Goal: Ask a question

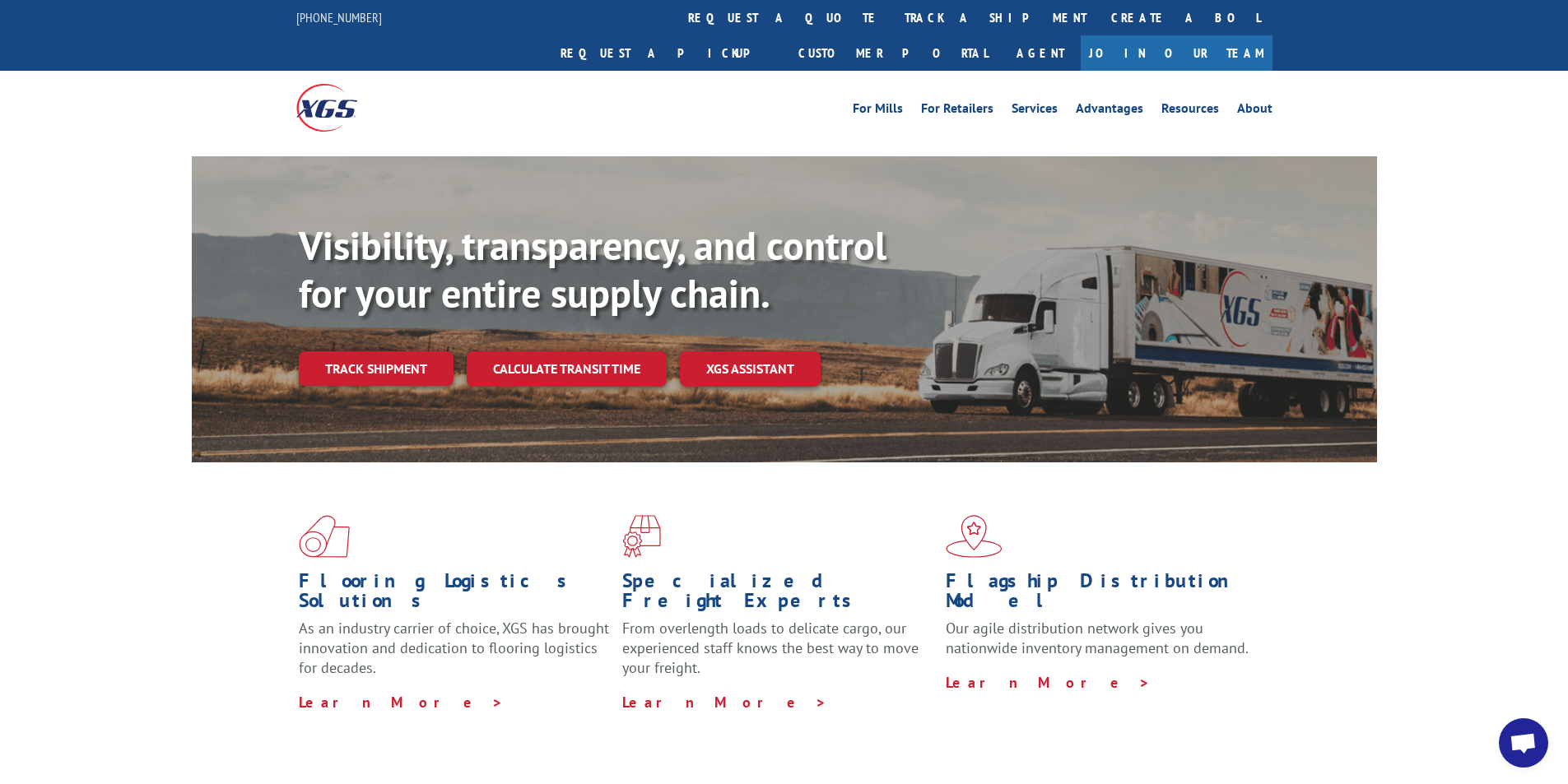
scroll to position [908, 0]
click at [1516, 752] on span "Open chat" at bounding box center [1523, 745] width 27 height 23
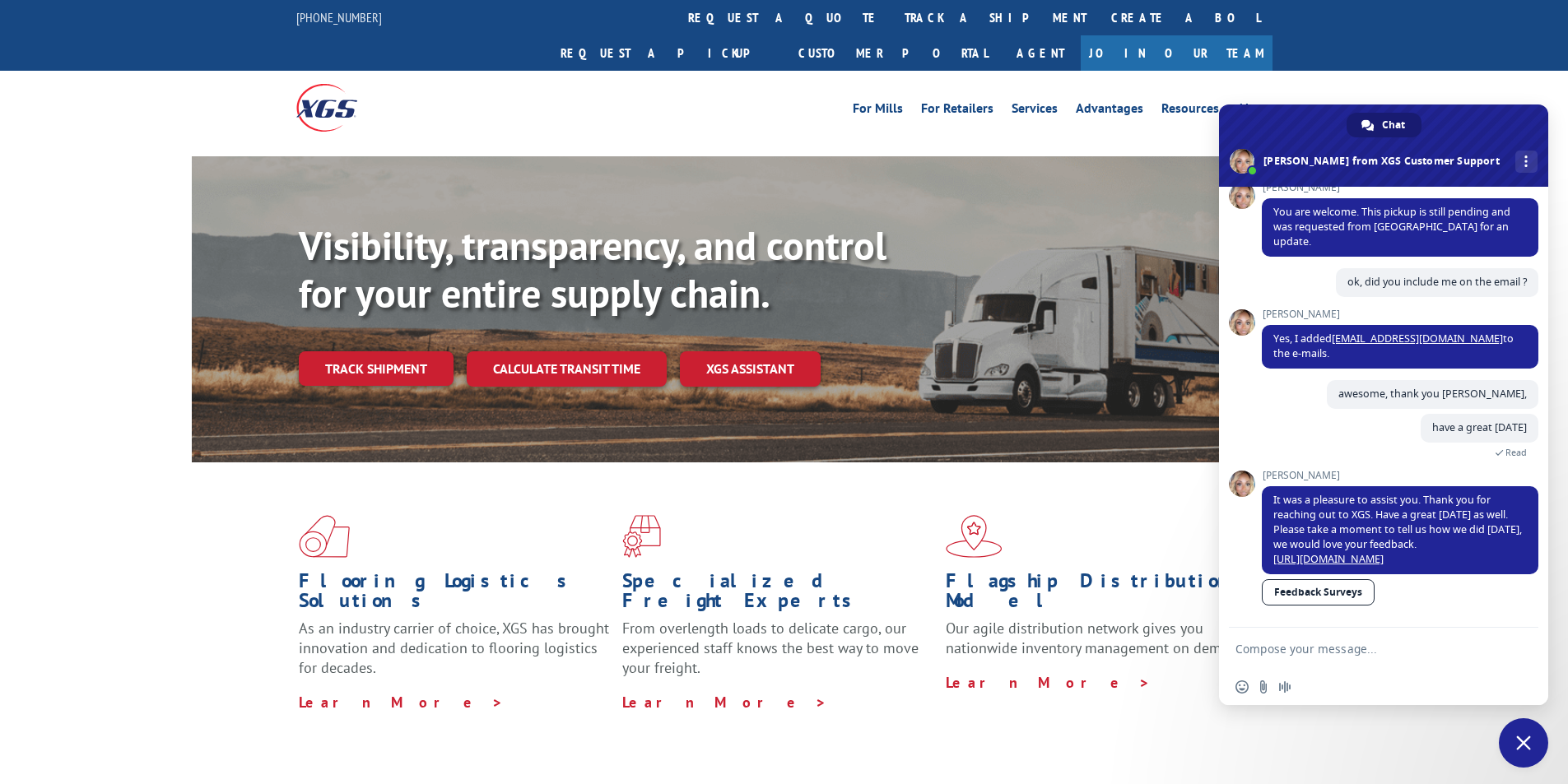
click at [1342, 651] on textarea "Compose your message..." at bounding box center [1365, 648] width 260 height 15
click at [1310, 642] on textarea "Compose your message..." at bounding box center [1365, 648] width 260 height 15
paste textarea "Hello My name is [PERSON_NAME] from Tforce Worldwide [PHONE_NUMBER] Email [EMAI…"
type textarea "Hello My name is [PERSON_NAME] from Tforce Worldwide [PHONE_NUMBER] Email [EMAI…"
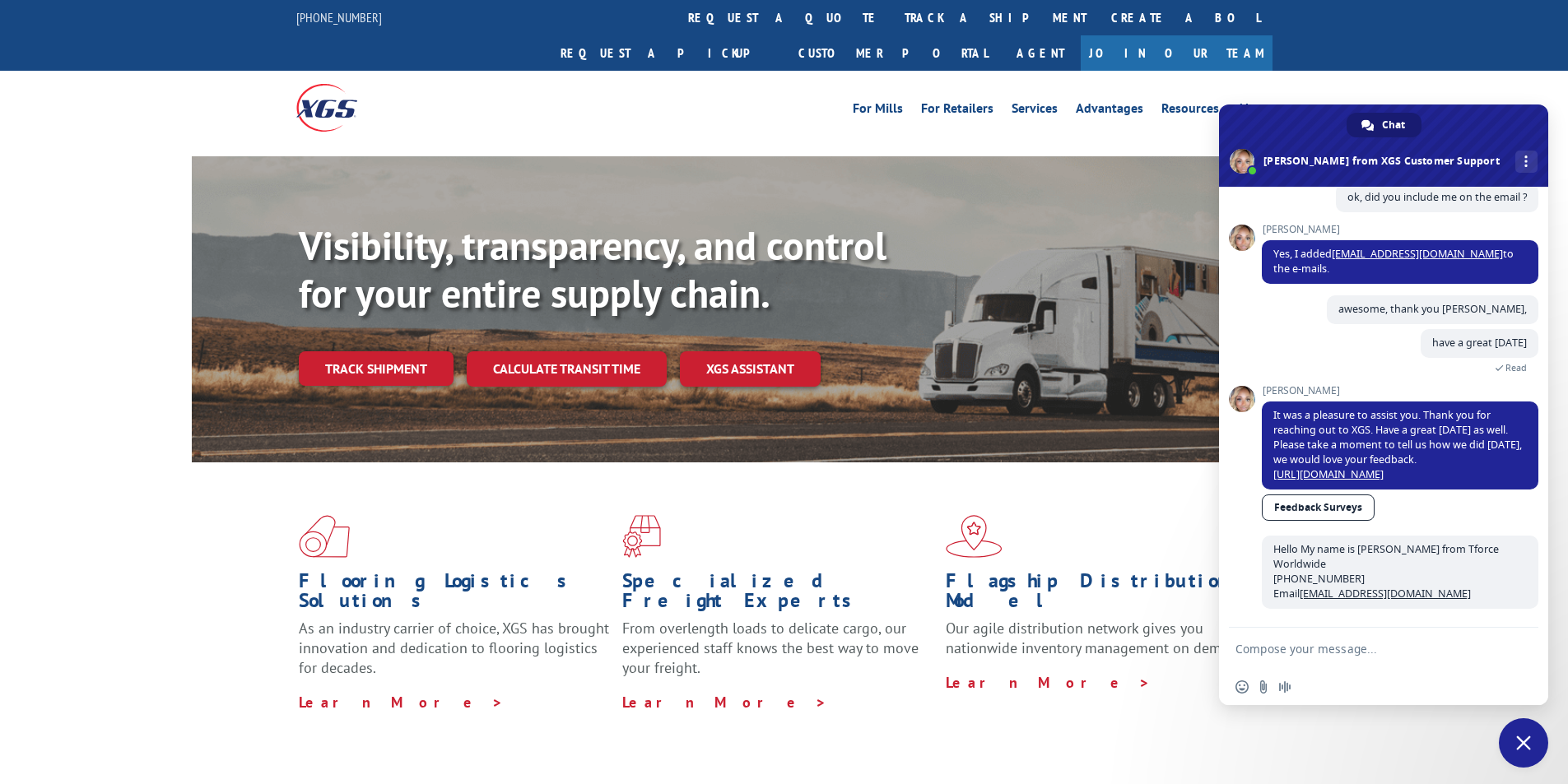
scroll to position [992, 0]
click at [1000, 35] on link "Customer Portal" at bounding box center [892, 52] width 214 height 35
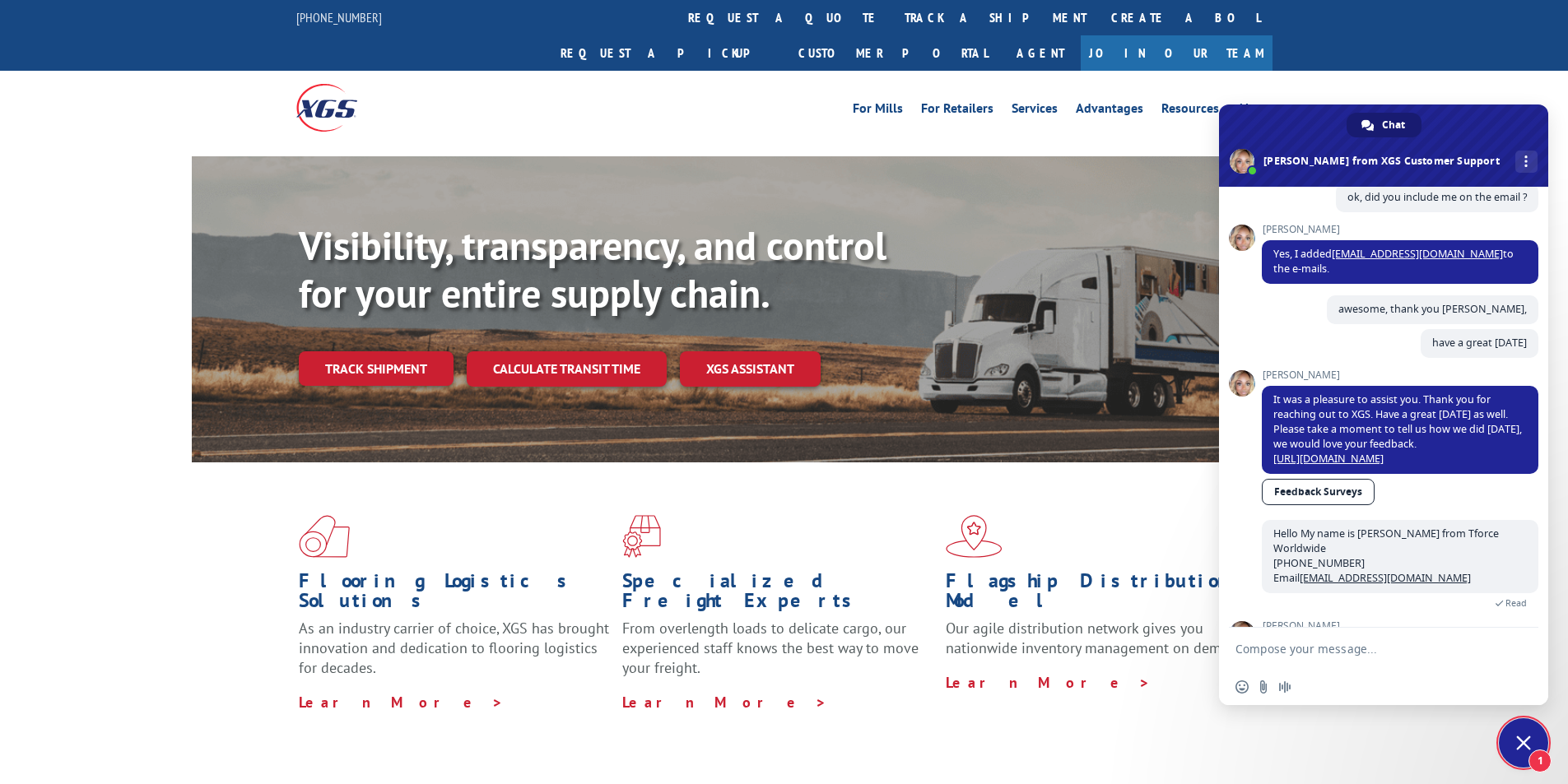
scroll to position [1049, 0]
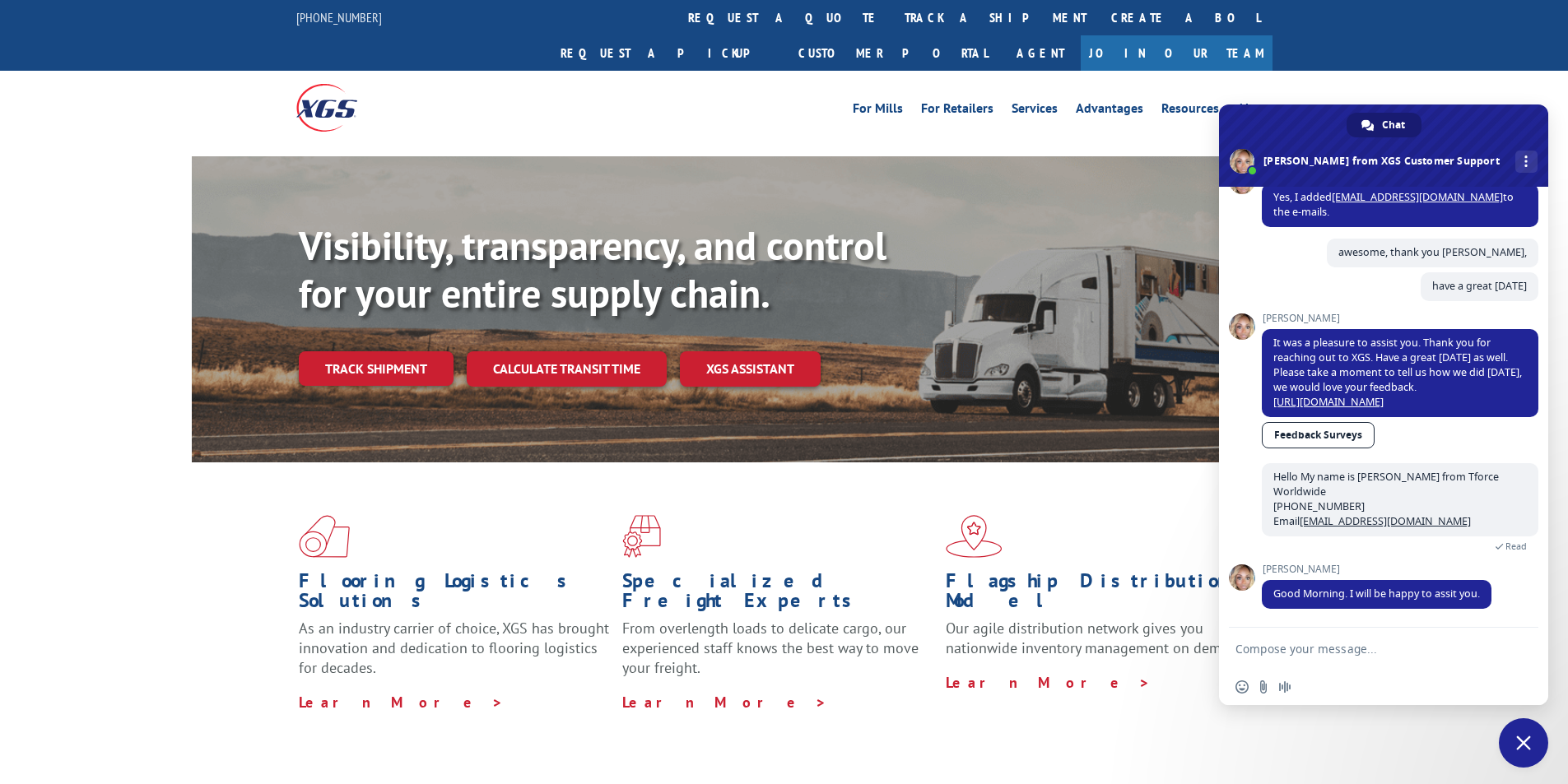
click at [1404, 650] on textarea "Compose your message..." at bounding box center [1365, 648] width 260 height 15
paste textarea "17207928"
type textarea "aslee can i have the POD for PRO # 17207928 , Can you please email it to me ple…"
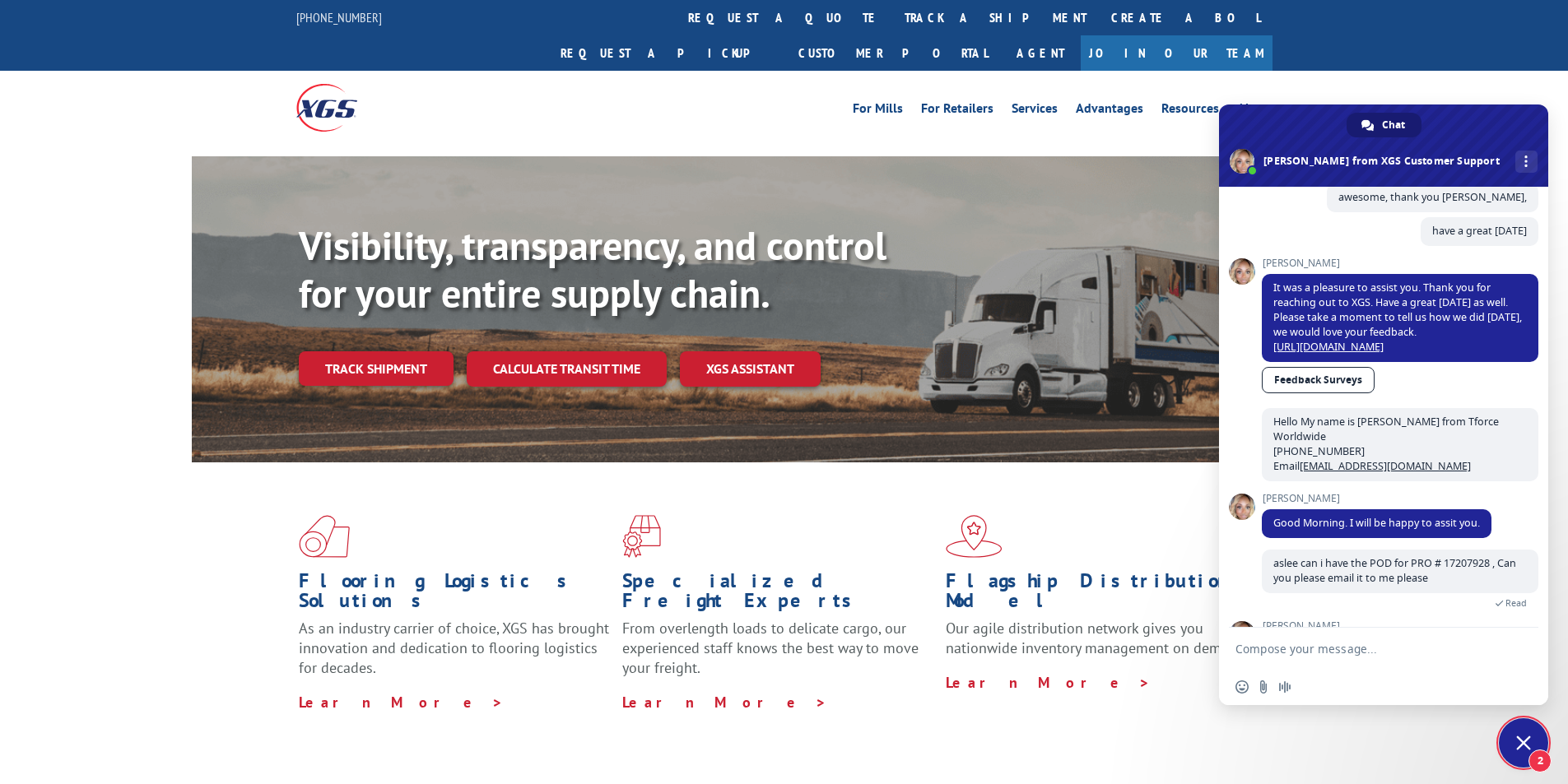
scroll to position [1218, 0]
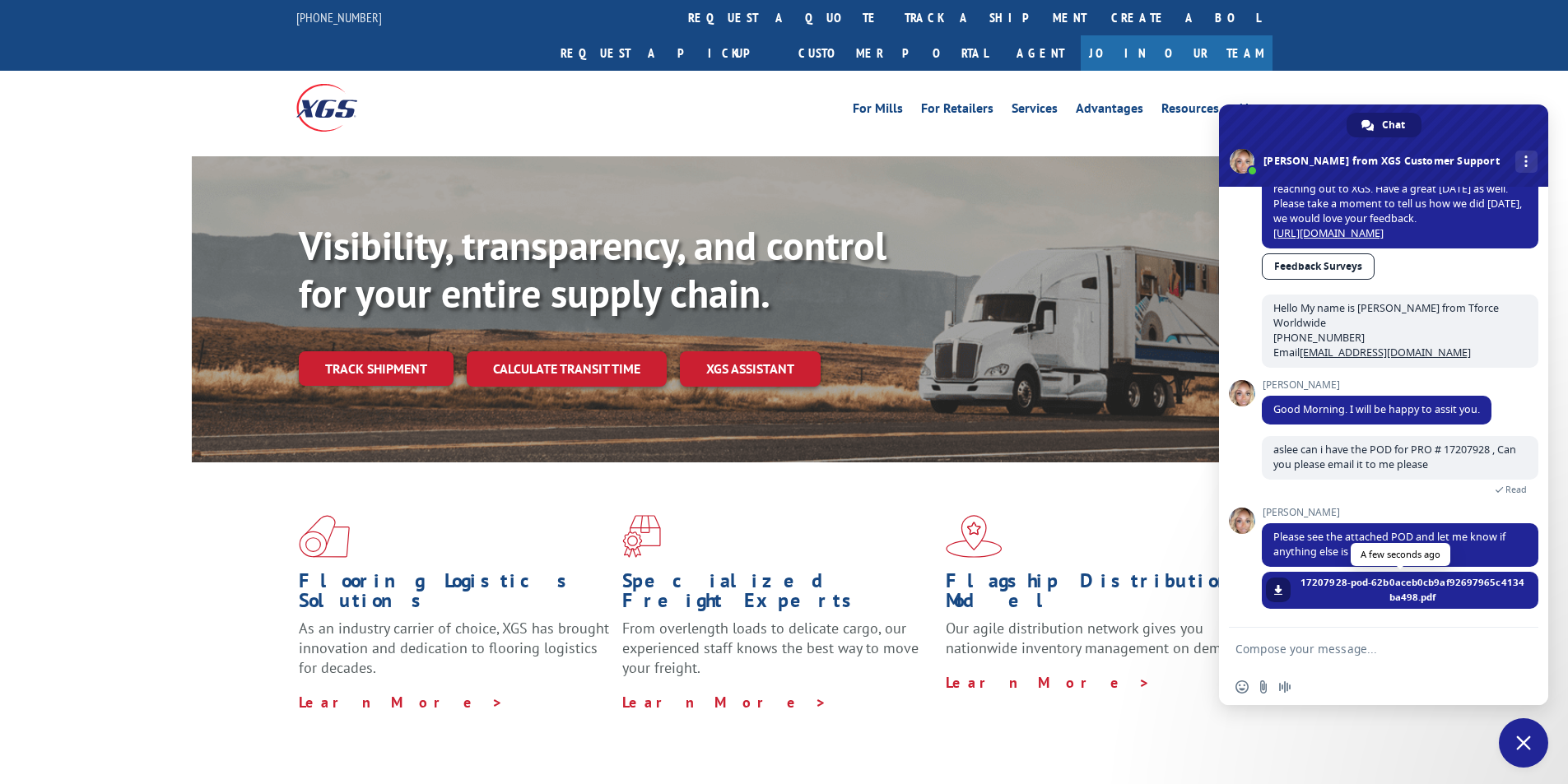
click at [1283, 589] on link at bounding box center [1278, 589] width 25 height 25
click at [1383, 648] on textarea "Compose your message..." at bounding box center [1365, 648] width 260 height 15
type textarea "thank you [PERSON_NAME], you are the best"
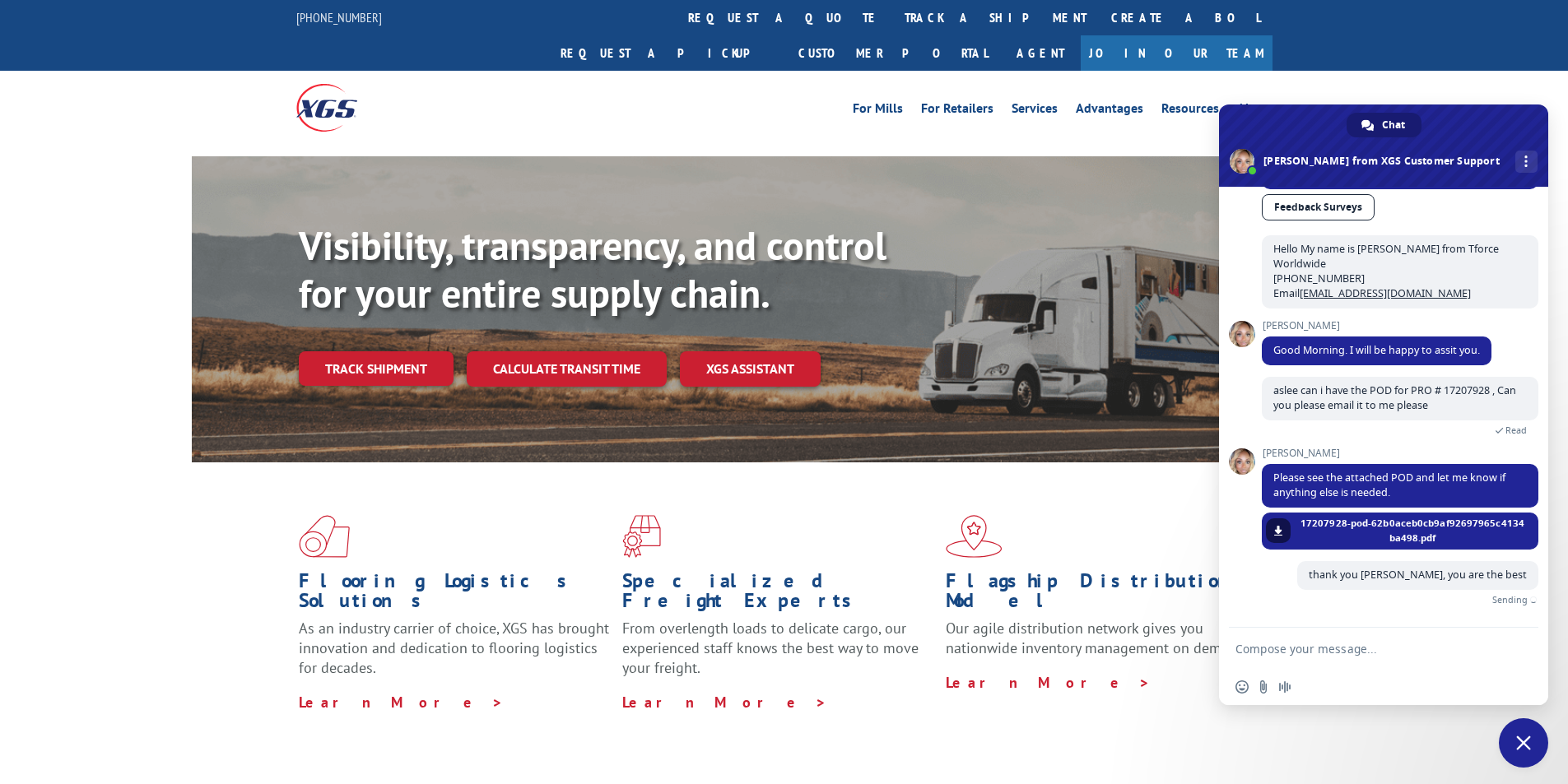
scroll to position [1258, 0]
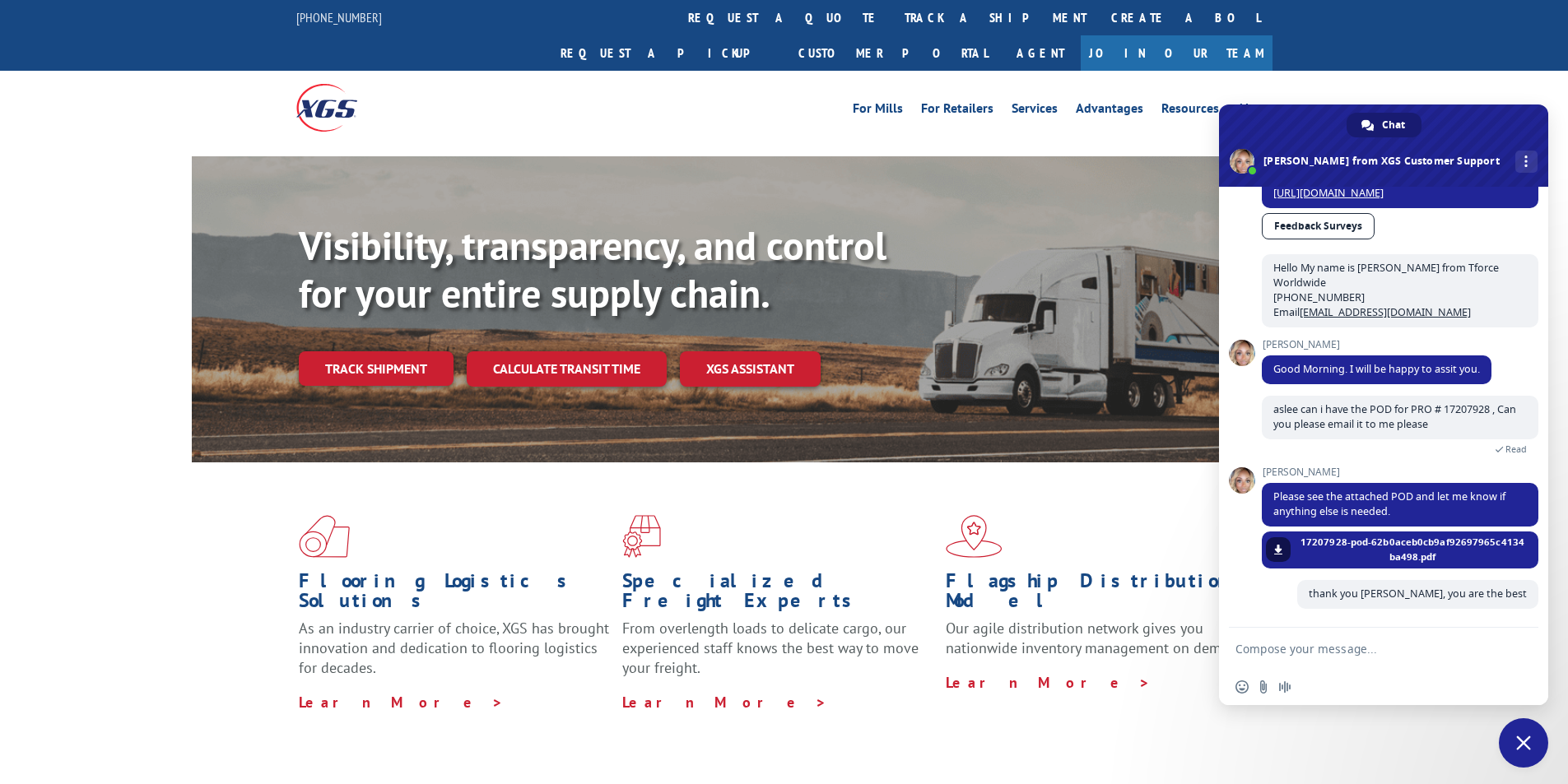
click at [1526, 747] on span "Close chat" at bounding box center [1523, 742] width 15 height 15
